Goal: Information Seeking & Learning: Learn about a topic

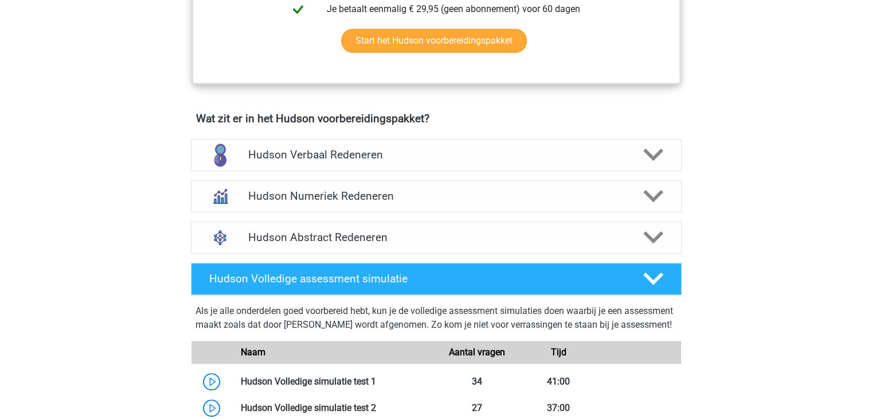
scroll to position [637, 0]
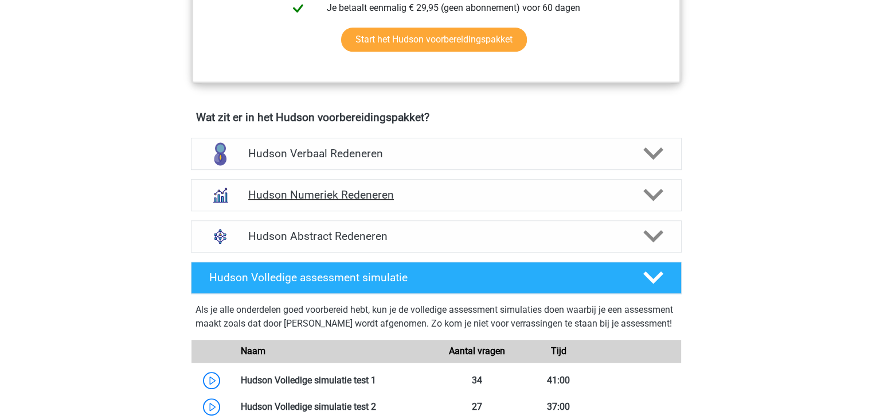
click at [431, 189] on h4 "Hudson Numeriek Redeneren" at bounding box center [436, 194] width 376 height 13
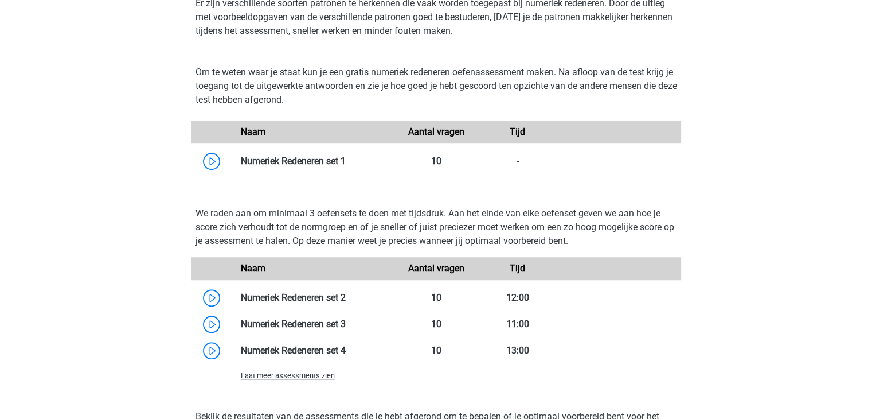
scroll to position [865, 0]
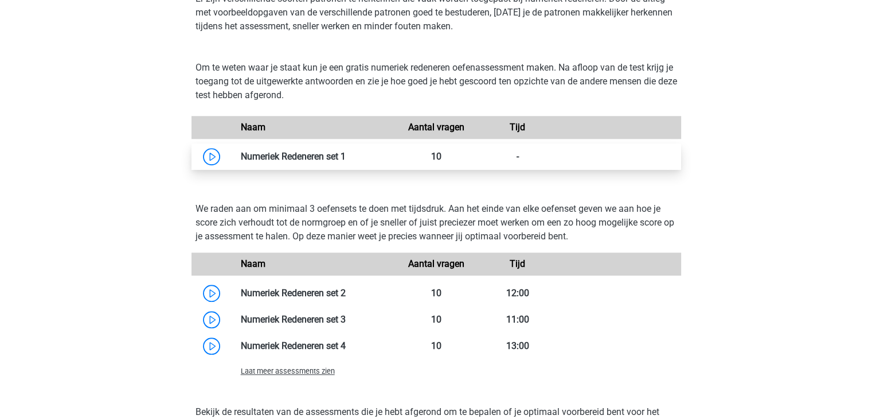
click at [346, 162] on link at bounding box center [346, 156] width 0 height 11
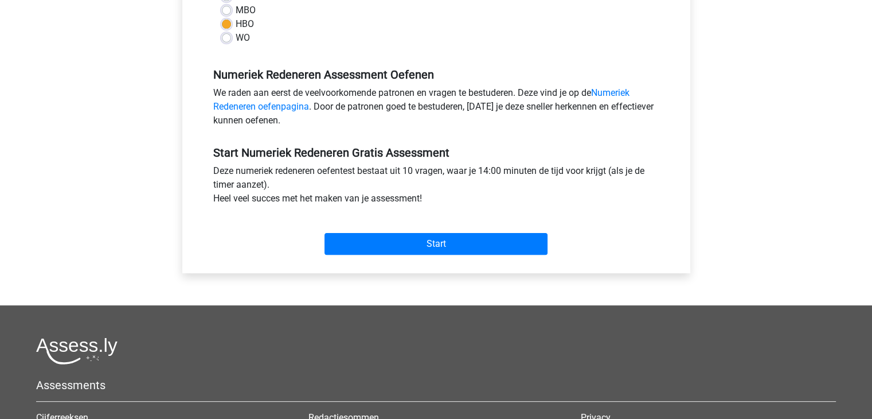
scroll to position [301, 0]
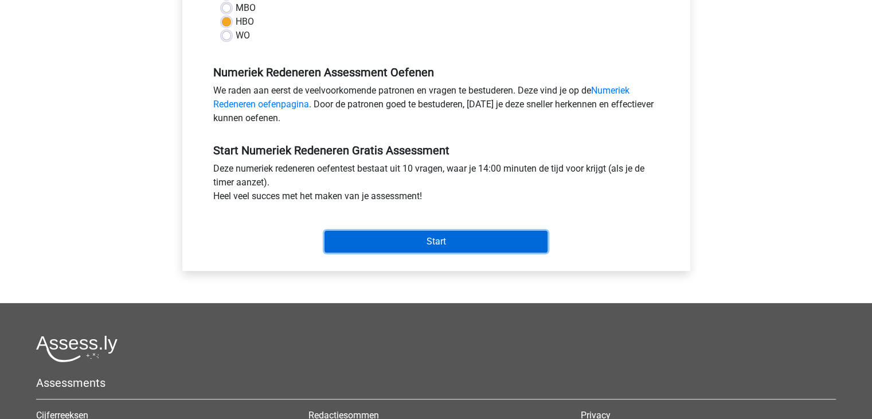
click at [380, 244] on input "Start" at bounding box center [436, 242] width 223 height 22
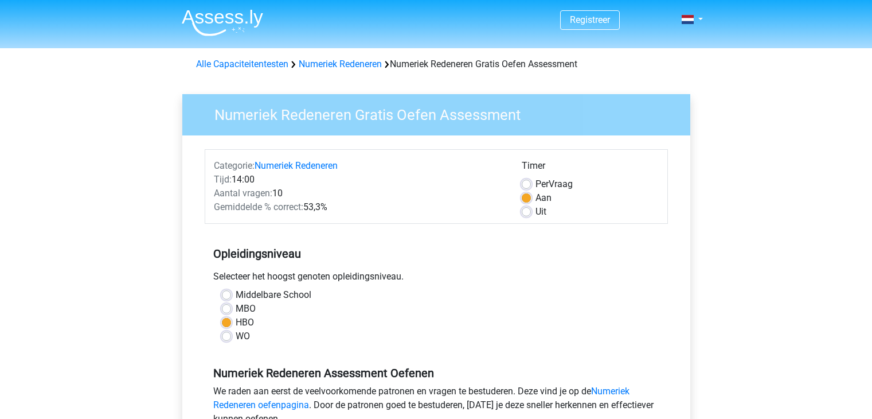
scroll to position [301, 0]
